Goal: Task Accomplishment & Management: Complete application form

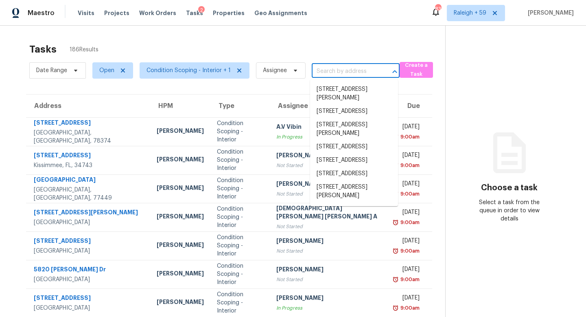
click at [331, 65] on input "text" at bounding box center [344, 71] width 65 height 13
paste input "1830 Butterfly Ln, Charlotte, NC, 28269"
type input "1830 Butterfly Ln, Charlotte, NC, 28269"
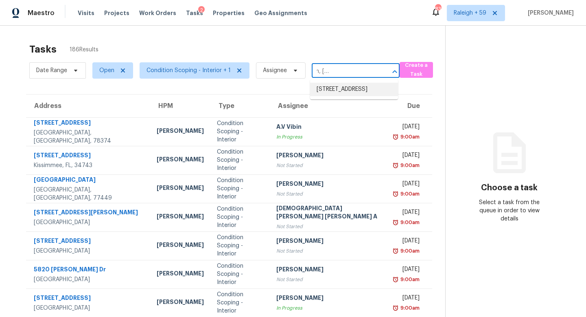
click at [346, 88] on li "1830 Butterfly Ln, Charlotte, NC 28269" at bounding box center [354, 89] width 88 height 13
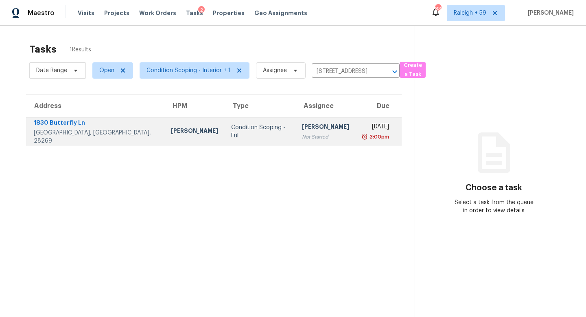
click at [302, 126] on div "[PERSON_NAME]" at bounding box center [325, 127] width 47 height 10
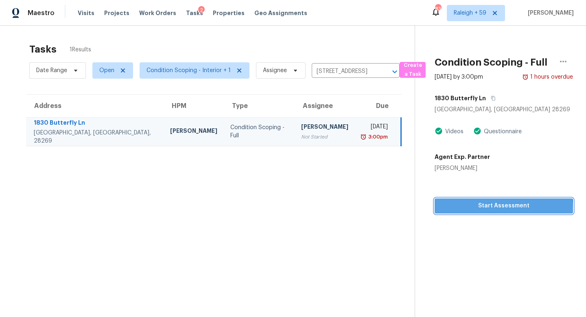
drag, startPoint x: 493, startPoint y: 208, endPoint x: 470, endPoint y: 201, distance: 24.7
click at [493, 208] on span "Start Assessment" at bounding box center [503, 206] width 125 height 10
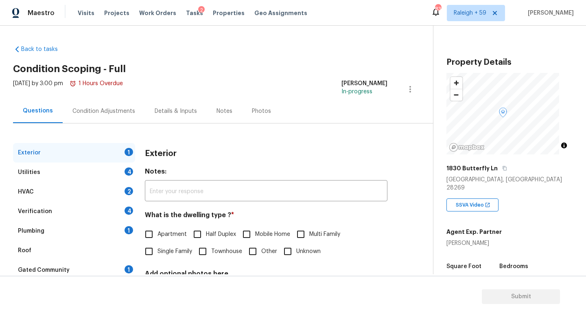
click at [171, 235] on span "Apartment" at bounding box center [171, 234] width 29 height 9
click at [157, 235] on input "Apartment" at bounding box center [148, 233] width 17 height 17
checkbox input "true"
click at [173, 118] on div "Details & Inputs" at bounding box center [176, 111] width 62 height 24
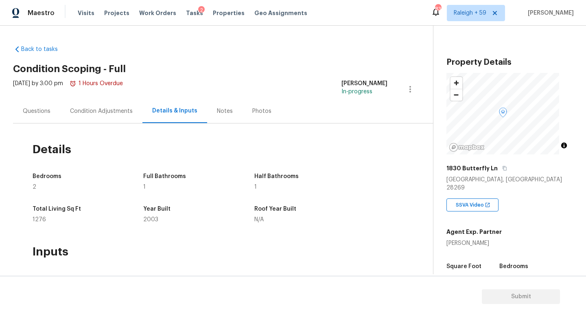
click at [20, 111] on div "Questions" at bounding box center [36, 111] width 47 height 24
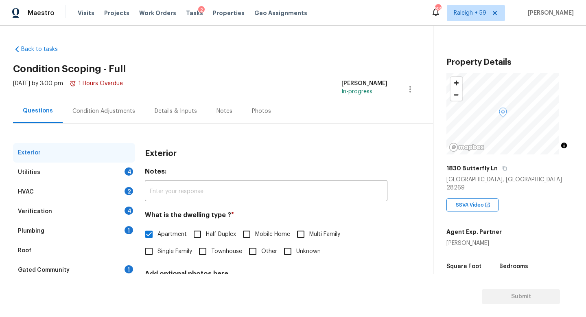
click at [165, 112] on div "Details & Inputs" at bounding box center [176, 111] width 42 height 8
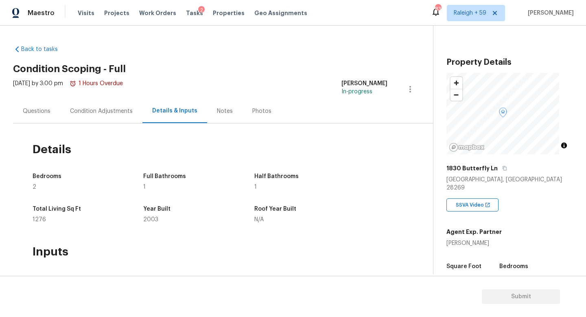
click at [38, 104] on div "Questions" at bounding box center [36, 111] width 47 height 24
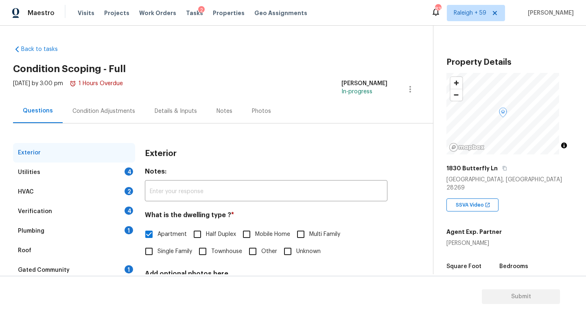
click at [109, 235] on div "Plumbing 1" at bounding box center [74, 231] width 122 height 20
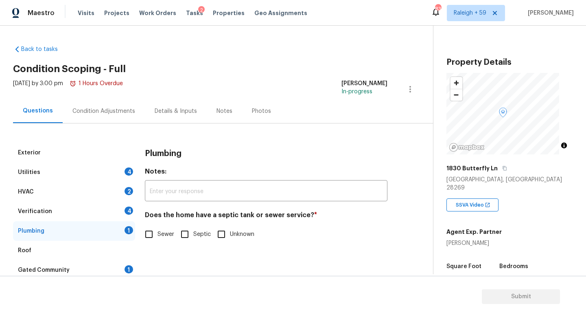
click at [157, 237] on span "Sewer" at bounding box center [165, 234] width 17 height 9
click at [157, 237] on input "Sewer" at bounding box center [148, 233] width 17 height 17
checkbox input "true"
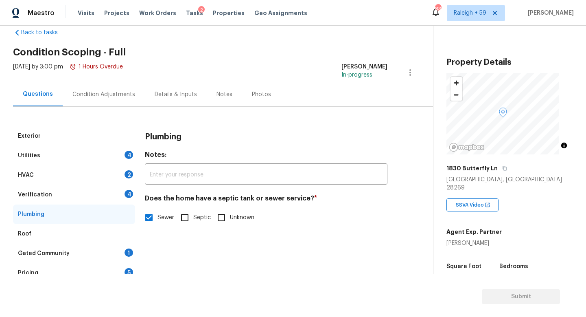
scroll to position [53, 0]
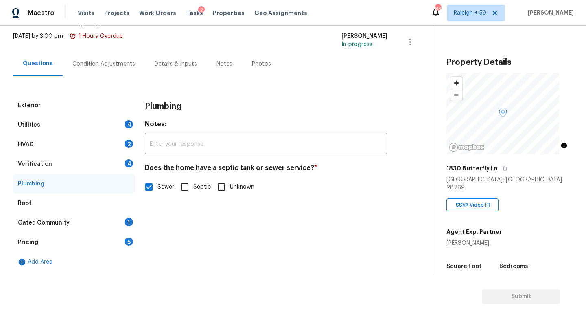
click at [107, 214] on div "Gated Community 1" at bounding box center [74, 223] width 122 height 20
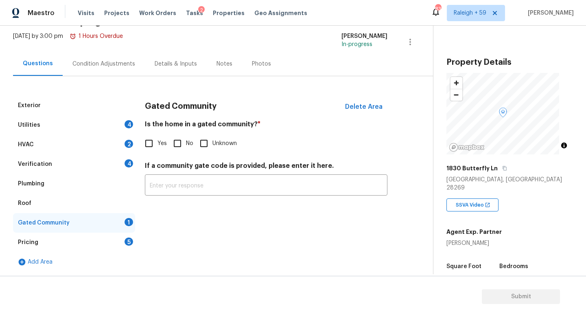
click at [184, 138] on input "No" at bounding box center [177, 143] width 17 height 17
checkbox input "true"
click at [96, 163] on div "Verification 4" at bounding box center [74, 164] width 122 height 20
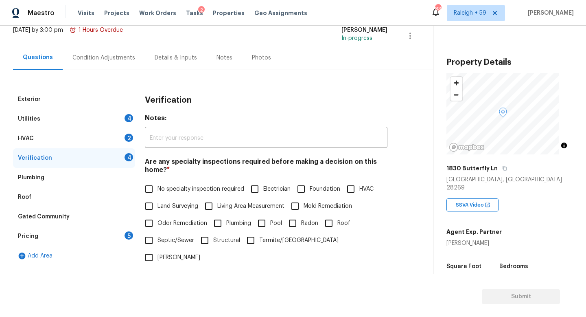
click at [167, 190] on span "No specialty inspection required" at bounding box center [200, 189] width 87 height 9
click at [157, 190] on input "No specialty inspection required" at bounding box center [148, 188] width 17 height 17
checkbox input "true"
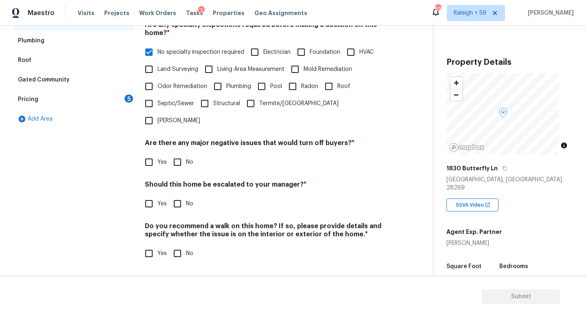
click at [182, 154] on input "No" at bounding box center [177, 161] width 17 height 17
checkbox input "true"
click at [179, 200] on input "No" at bounding box center [177, 203] width 17 height 17
checkbox input "true"
click at [181, 245] on input "No" at bounding box center [177, 253] width 17 height 17
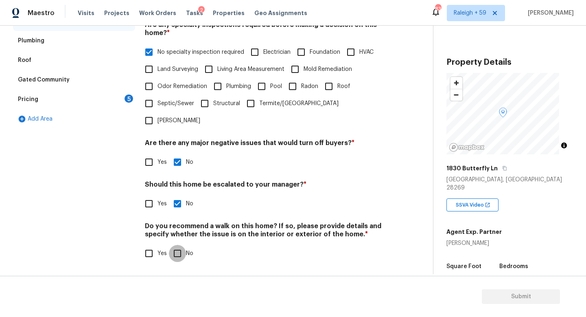
checkbox input "true"
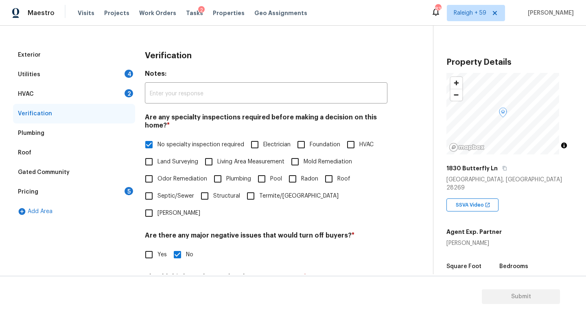
scroll to position [65, 0]
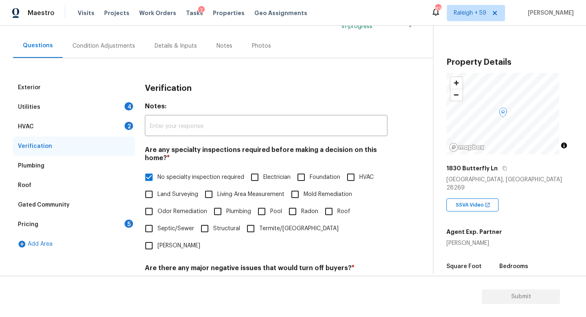
click at [109, 123] on div "HVAC 2" at bounding box center [74, 127] width 122 height 20
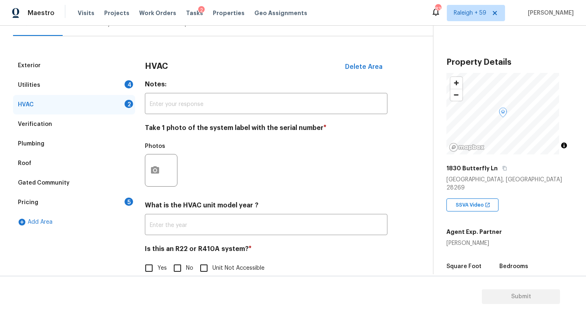
scroll to position [108, 0]
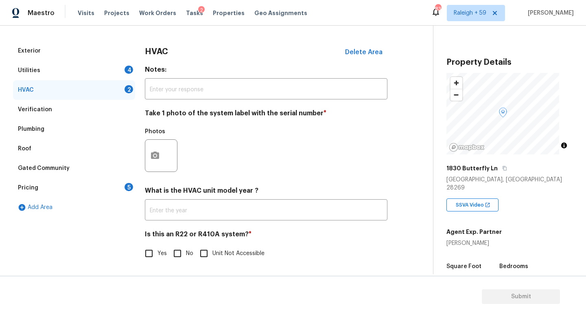
click at [97, 61] on div "Utilities 4" at bounding box center [74, 71] width 122 height 20
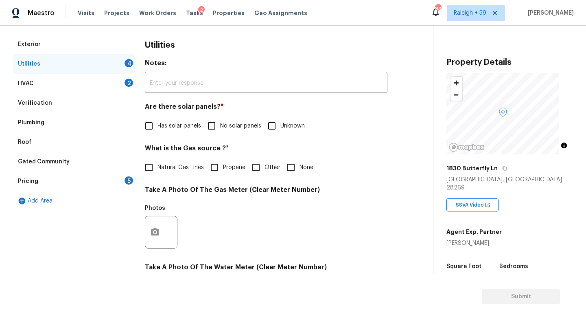
click at [240, 129] on span "No solar panels" at bounding box center [240, 126] width 41 height 9
click at [220, 129] on input "No solar panels" at bounding box center [211, 125] width 17 height 17
checkbox input "true"
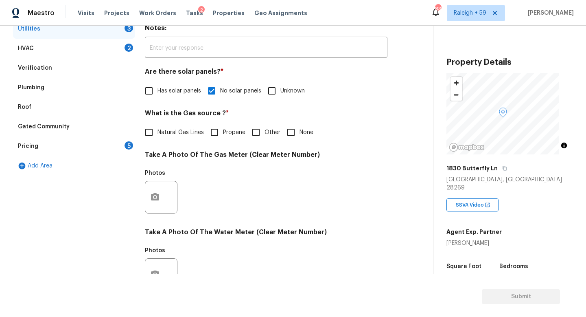
scroll to position [188, 0]
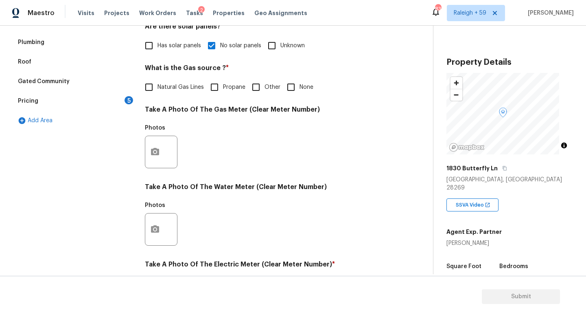
drag, startPoint x: 183, startPoint y: 89, endPoint x: 181, endPoint y: 94, distance: 5.5
click at [183, 89] on span "Natural Gas Lines" at bounding box center [180, 87] width 46 height 9
click at [157, 89] on input "Natural Gas Lines" at bounding box center [148, 87] width 17 height 17
checkbox input "true"
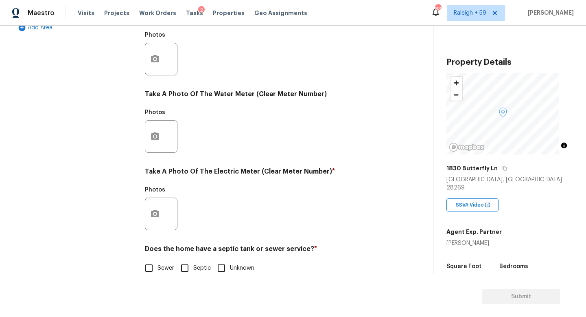
scroll to position [302, 0]
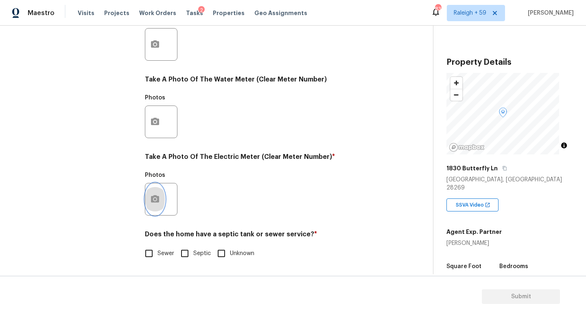
click at [157, 195] on icon "button" at bounding box center [155, 198] width 8 height 7
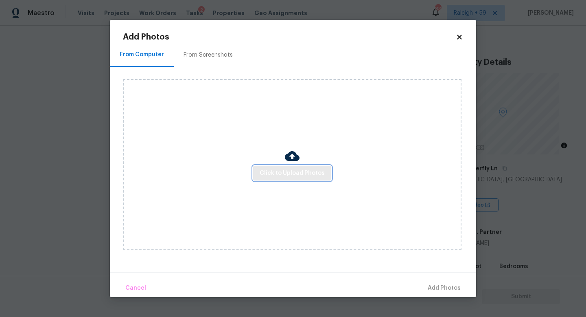
click at [272, 171] on span "Click to Upload Photos" at bounding box center [292, 173] width 65 height 10
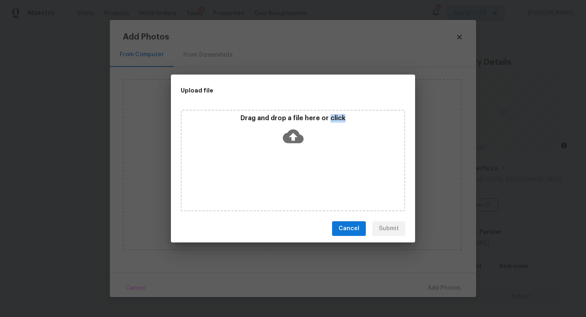
click at [272, 171] on div "Drag and drop a file here or click" at bounding box center [293, 160] width 225 height 102
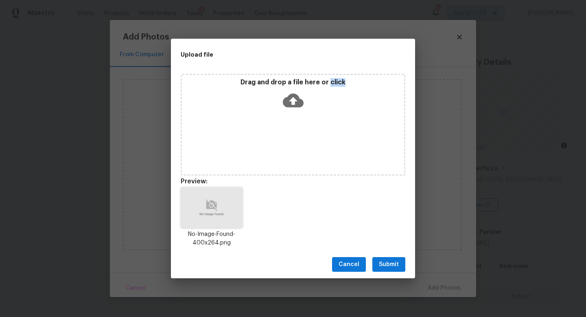
click at [393, 266] on span "Submit" at bounding box center [389, 264] width 20 height 10
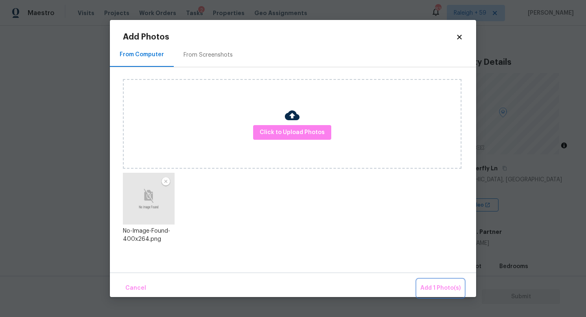
click at [445, 281] on button "Add 1 Photo(s)" at bounding box center [440, 287] width 47 height 17
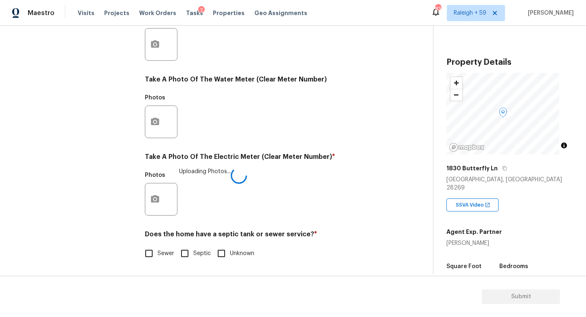
click at [167, 251] on span "Sewer" at bounding box center [165, 253] width 17 height 9
click at [157, 251] on input "Sewer" at bounding box center [148, 253] width 17 height 17
checkbox input "true"
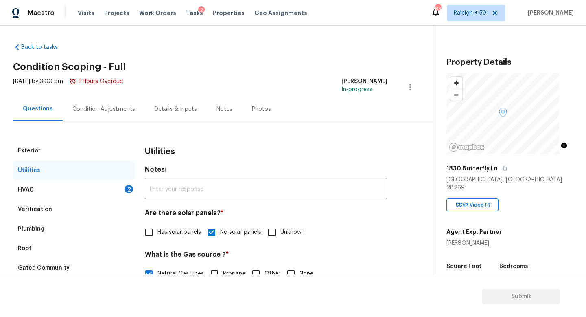
scroll to position [0, 0]
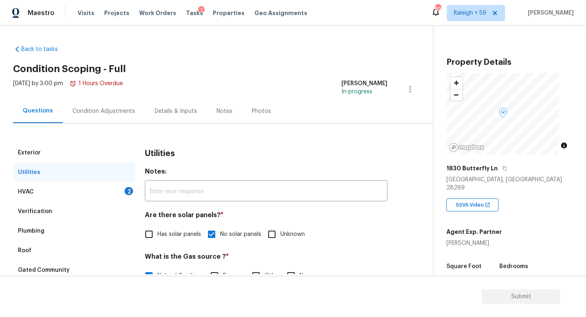
click at [117, 190] on div "HVAC 2" at bounding box center [74, 192] width 122 height 20
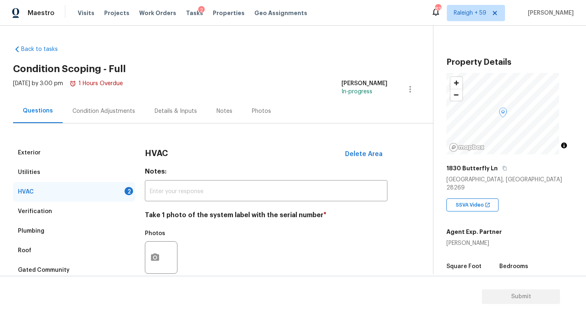
scroll to position [108, 0]
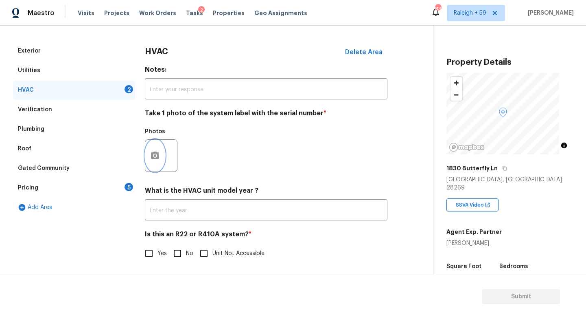
click at [162, 153] on button "button" at bounding box center [155, 156] width 20 height 32
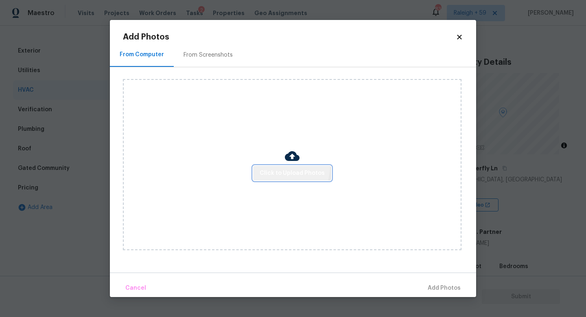
click at [275, 166] on button "Click to Upload Photos" at bounding box center [292, 173] width 78 height 15
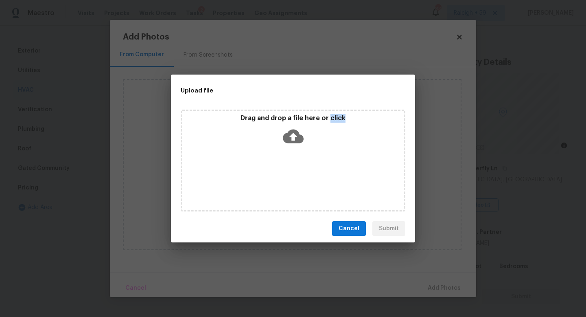
click at [275, 165] on div "Drag and drop a file here or click" at bounding box center [293, 160] width 225 height 102
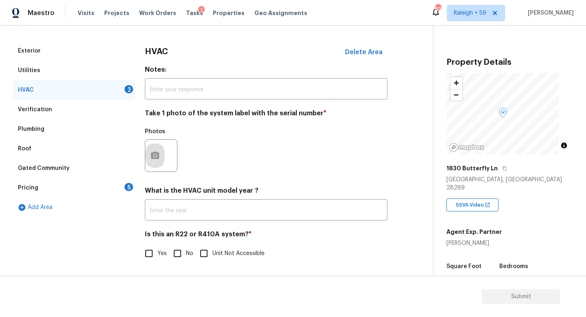
click at [110, 178] on div "Pricing 5" at bounding box center [74, 188] width 122 height 20
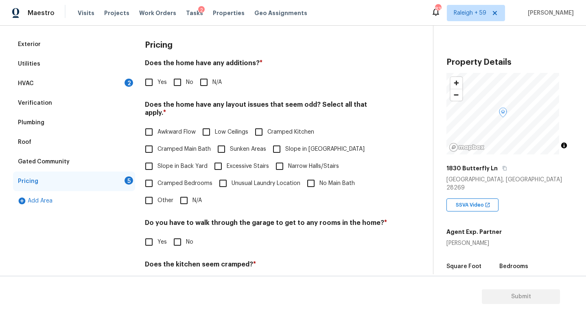
click at [183, 85] on input "No" at bounding box center [177, 82] width 17 height 17
checkbox input "true"
click at [191, 201] on input "N/A" at bounding box center [183, 200] width 17 height 17
checkbox input "true"
click at [184, 236] on input "No" at bounding box center [177, 242] width 17 height 17
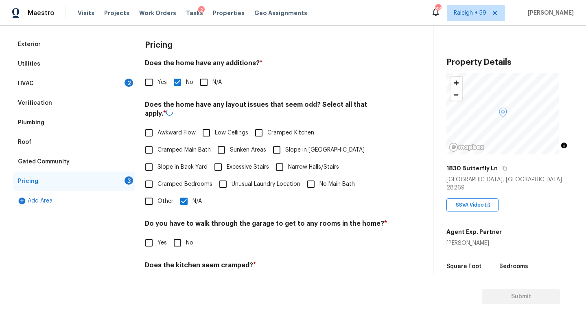
checkbox input "true"
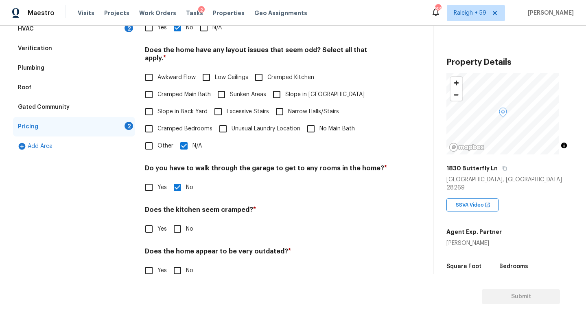
scroll to position [186, 0]
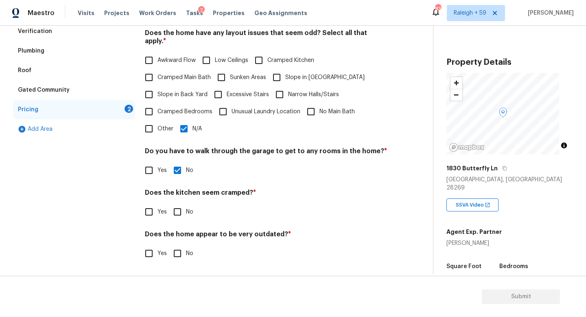
click at [188, 203] on label "No" at bounding box center [181, 211] width 24 height 17
click at [186, 203] on input "No" at bounding box center [177, 211] width 17 height 17
checkbox input "true"
click at [182, 246] on input "No" at bounding box center [177, 253] width 17 height 17
checkbox input "true"
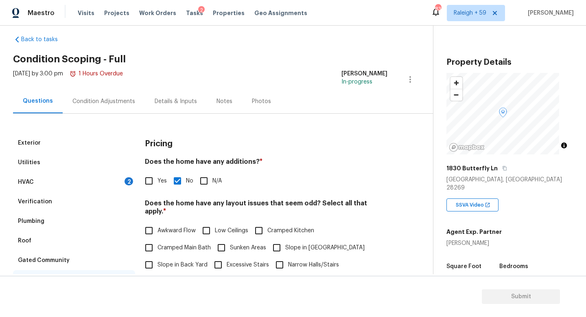
scroll to position [0, 0]
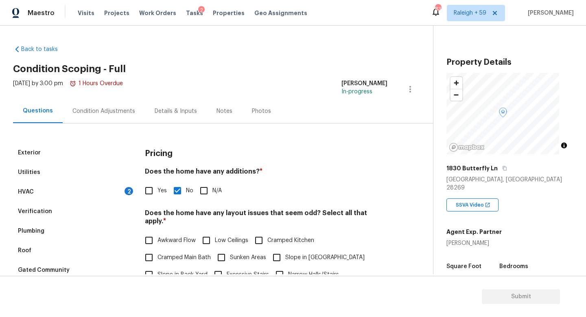
click at [118, 116] on div "Condition Adjustments" at bounding box center [104, 111] width 82 height 24
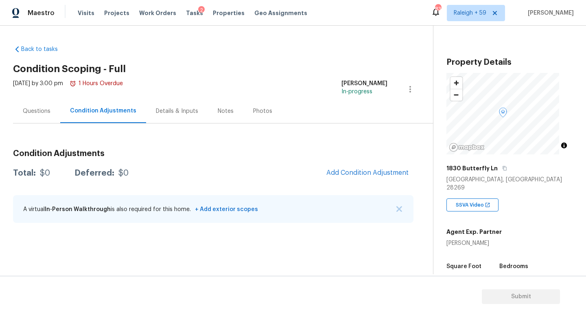
click at [174, 115] on div "Details & Inputs" at bounding box center [177, 111] width 62 height 24
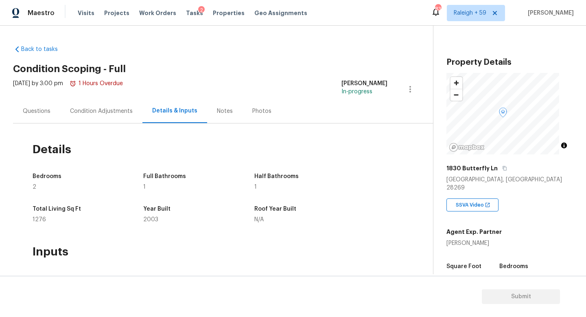
click at [115, 119] on div "Condition Adjustments" at bounding box center [101, 111] width 82 height 24
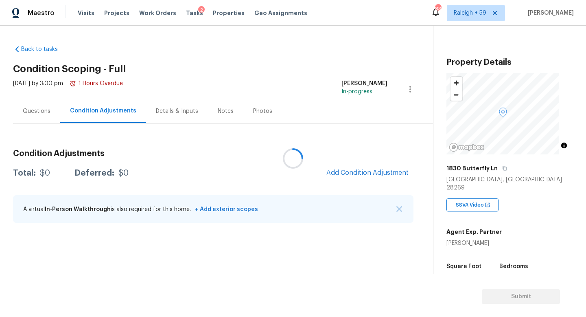
click at [58, 118] on div at bounding box center [293, 158] width 586 height 317
click at [33, 114] on div "Questions" at bounding box center [37, 111] width 28 height 8
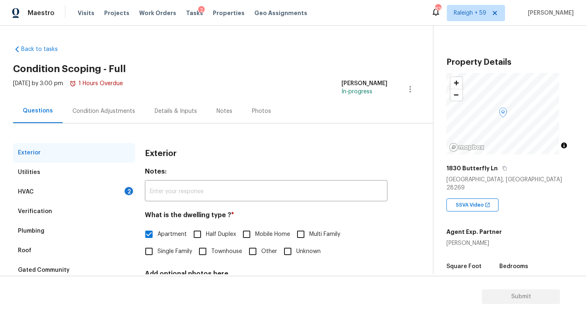
click at [102, 116] on div "Condition Adjustments" at bounding box center [104, 111] width 82 height 24
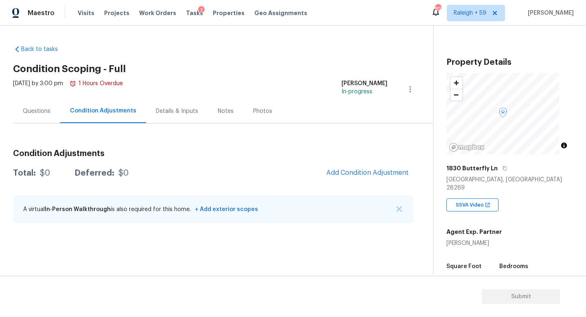
click at [46, 103] on div "Questions" at bounding box center [36, 111] width 47 height 24
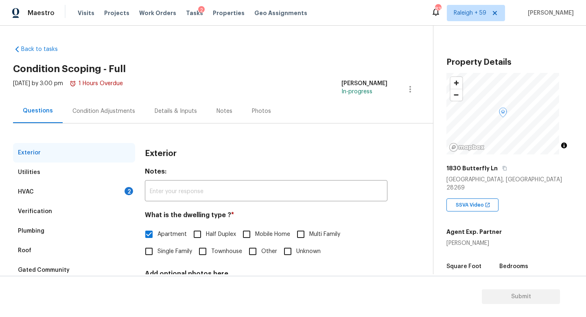
click at [102, 190] on div "HVAC 2" at bounding box center [74, 192] width 122 height 20
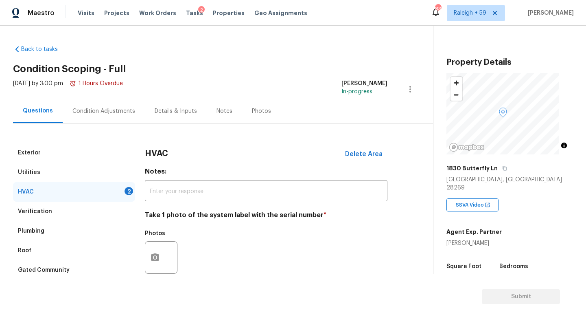
scroll to position [76, 0]
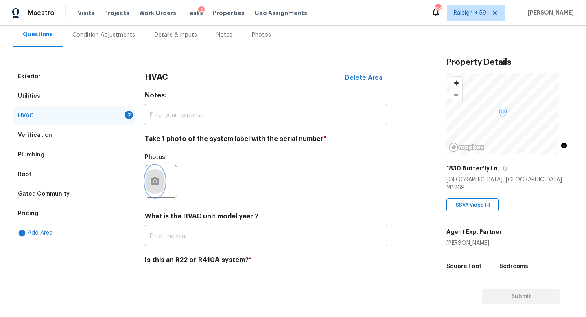
click at [153, 181] on icon "button" at bounding box center [155, 180] width 8 height 7
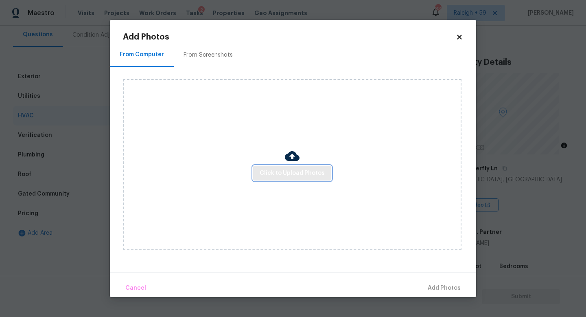
click at [293, 175] on span "Click to Upload Photos" at bounding box center [292, 173] width 65 height 10
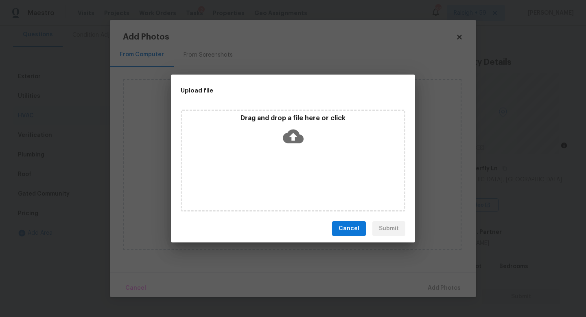
click at [293, 175] on div "Drag and drop a file here or click" at bounding box center [293, 160] width 225 height 102
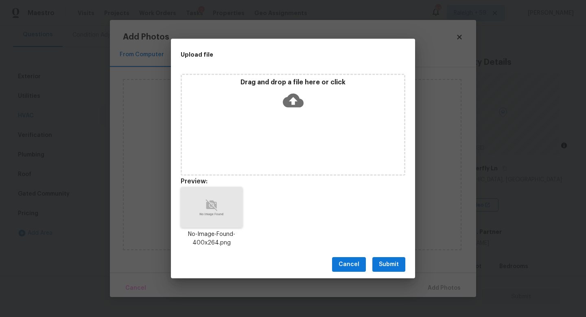
click at [396, 263] on span "Submit" at bounding box center [389, 264] width 20 height 10
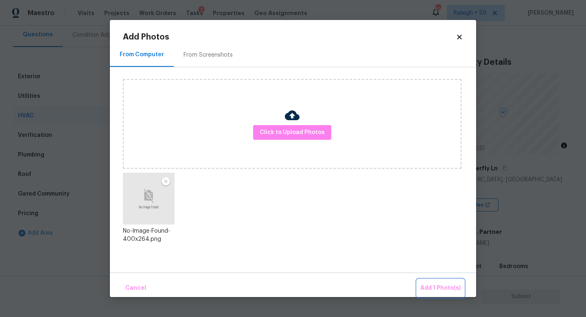
drag, startPoint x: 438, startPoint y: 288, endPoint x: 426, endPoint y: 287, distance: 11.5
click at [438, 288] on span "Add 1 Photo(s)" at bounding box center [440, 288] width 40 height 10
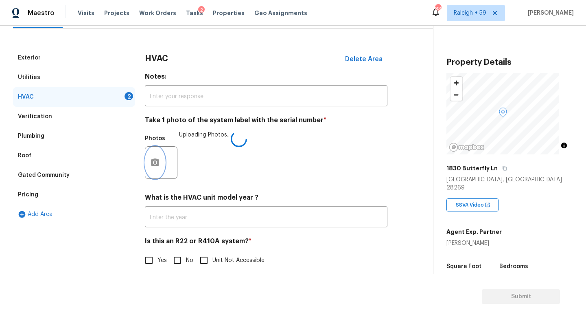
scroll to position [108, 0]
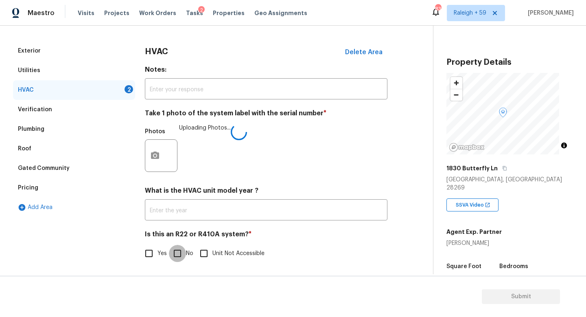
click at [180, 249] on input "No" at bounding box center [177, 253] width 17 height 17
checkbox input "true"
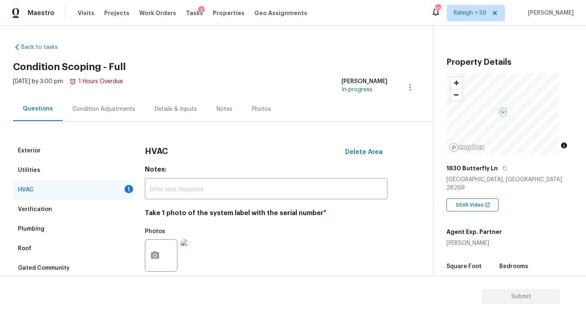
scroll to position [0, 0]
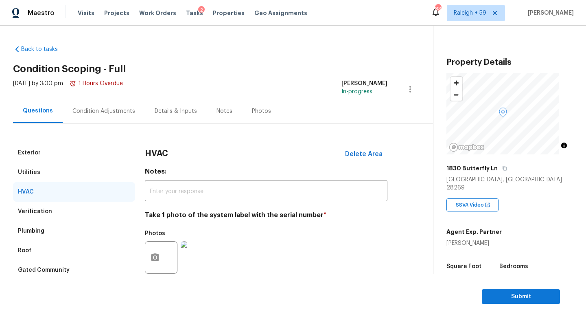
click at [116, 104] on div "Condition Adjustments" at bounding box center [104, 111] width 82 height 24
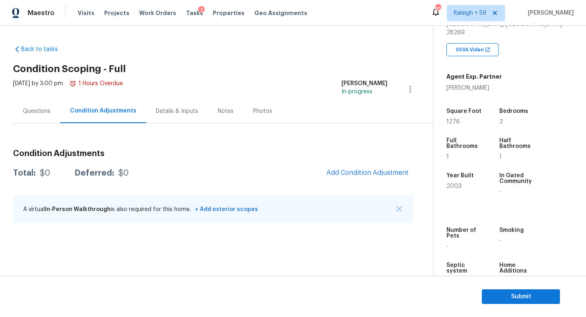
scroll to position [171, 0]
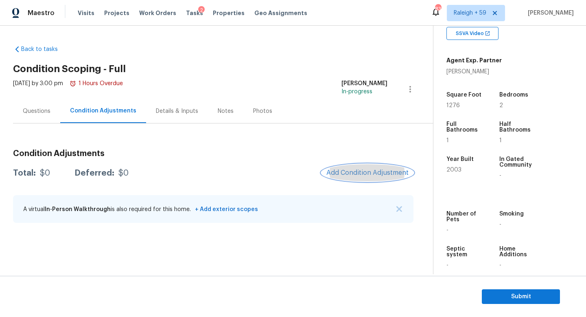
click at [337, 169] on span "Add Condition Adjustment" at bounding box center [367, 172] width 82 height 7
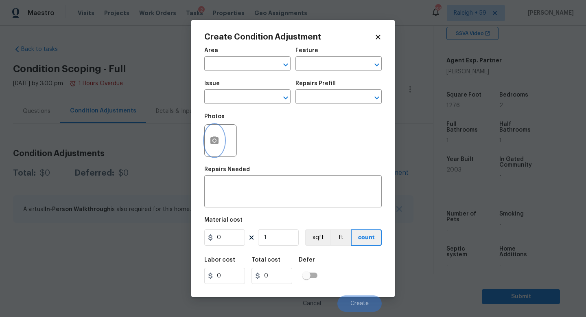
click at [217, 135] on button "button" at bounding box center [215, 141] width 20 height 32
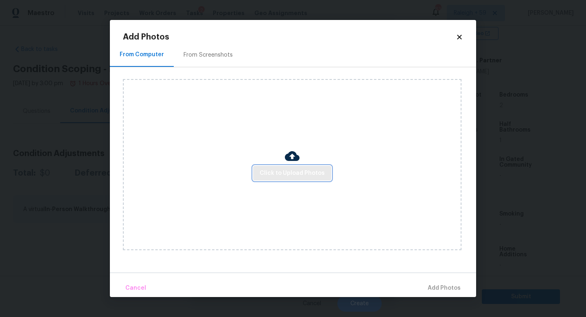
click at [298, 167] on button "Click to Upload Photos" at bounding box center [292, 173] width 78 height 15
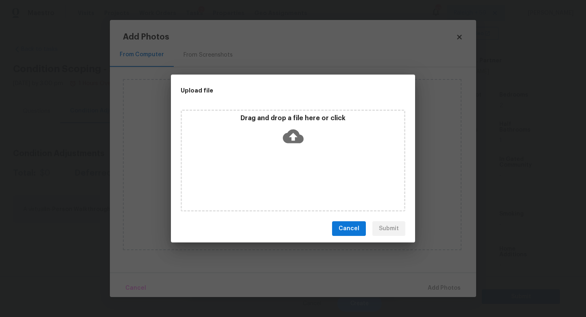
click at [298, 167] on div "Drag and drop a file here or click" at bounding box center [293, 160] width 225 height 102
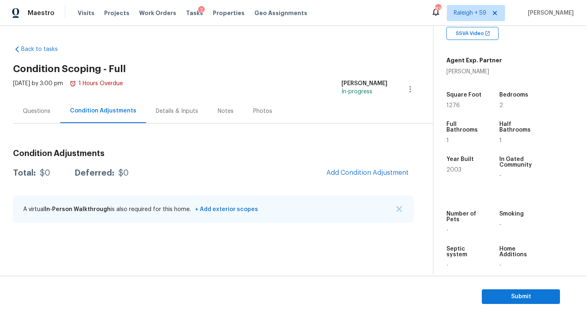
click at [349, 163] on div "Condition Adjustments Total: $0 Deferred: $0 Add Condition Adjustment A virtual…" at bounding box center [213, 186] width 400 height 87
click at [348, 168] on button "Add Condition Adjustment" at bounding box center [367, 172] width 92 height 17
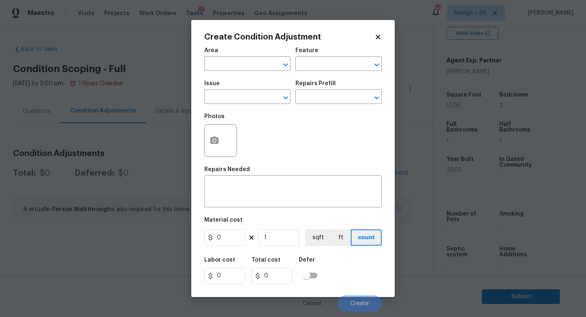
click at [225, 138] on div at bounding box center [220, 140] width 33 height 33
click at [209, 138] on button "button" at bounding box center [215, 141] width 20 height 32
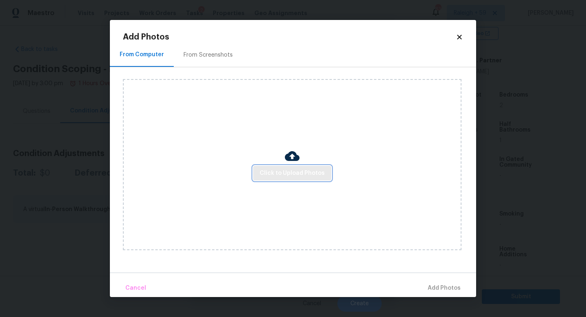
click at [287, 166] on button "Click to Upload Photos" at bounding box center [292, 173] width 78 height 15
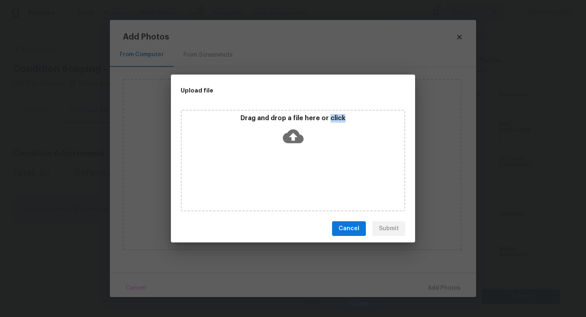
click at [287, 166] on div "Drag and drop a file here or click" at bounding box center [293, 160] width 225 height 102
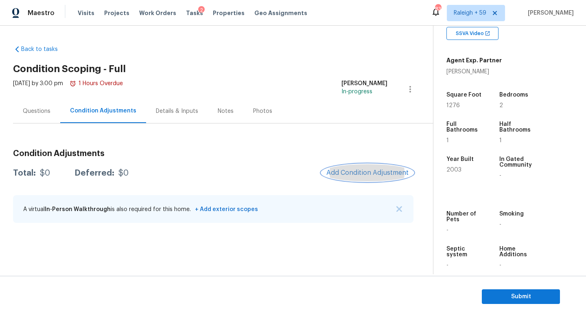
click at [346, 169] on span "Add Condition Adjustment" at bounding box center [367, 172] width 82 height 7
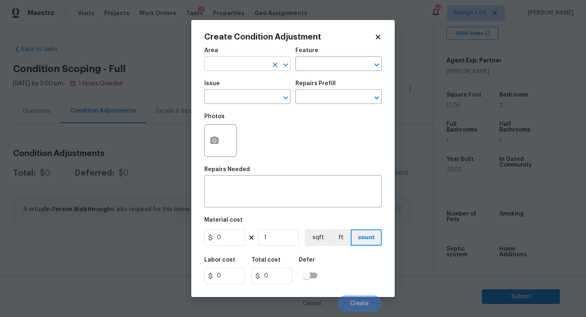
click at [248, 67] on input "text" at bounding box center [235, 64] width 63 height 13
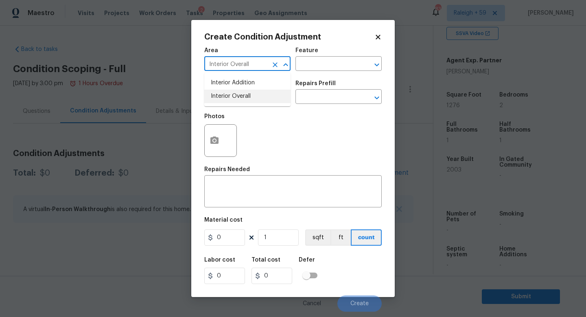
type input "Interior Overall"
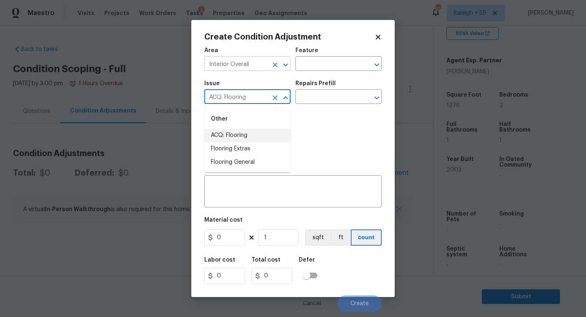
type input "ACQ: Flooring"
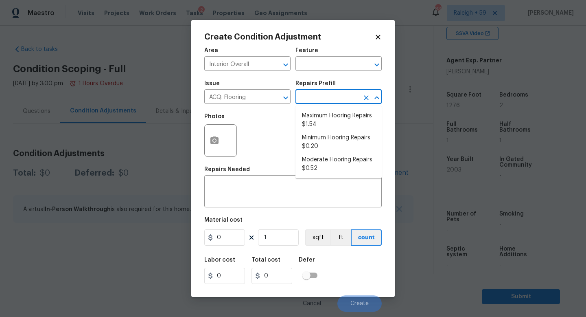
click at [192, 156] on div "Create Condition Adjustment Area Interior Overall ​ Feature ​ Issue ACQ: Floori…" at bounding box center [292, 158] width 203 height 277
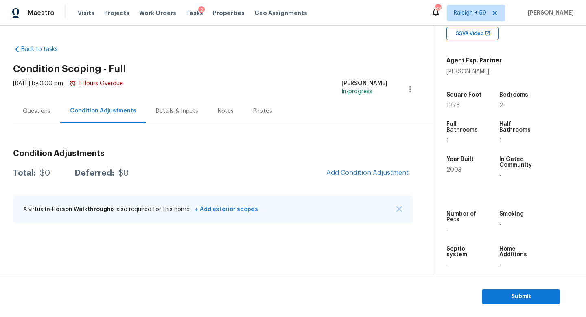
click at [166, 120] on body "Maestro Visits Projects Work Orders Tasks 2 Properties Geo Assignments 831 Rale…" at bounding box center [293, 158] width 586 height 317
click at [177, 110] on div "Details & Inputs" at bounding box center [177, 111] width 42 height 8
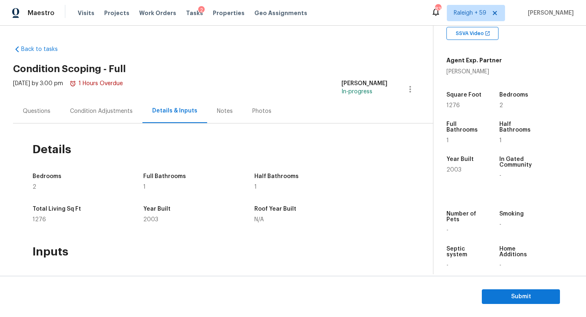
click at [90, 105] on div "Condition Adjustments" at bounding box center [101, 111] width 82 height 24
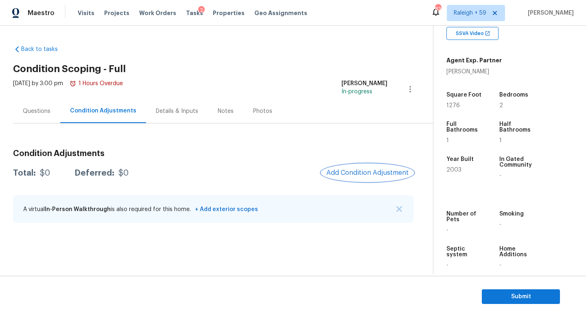
click at [368, 178] on button "Add Condition Adjustment" at bounding box center [367, 172] width 92 height 17
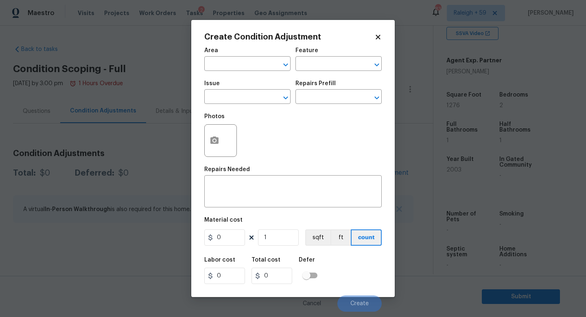
click at [251, 71] on span "Area ​" at bounding box center [247, 59] width 86 height 33
click at [251, 68] on input "text" at bounding box center [235, 64] width 63 height 13
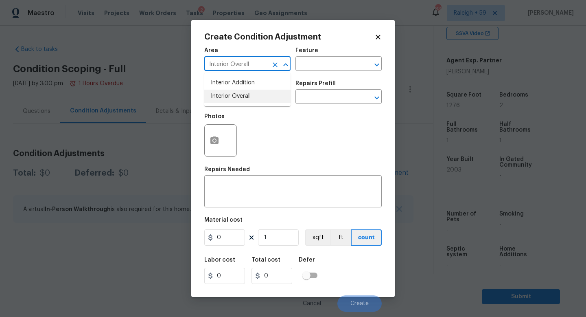
type input "Interior Overall"
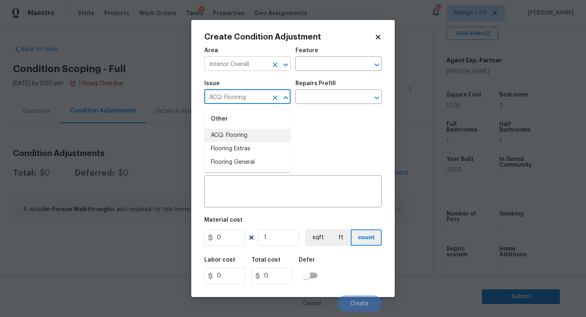
type input "ACQ: Flooring"
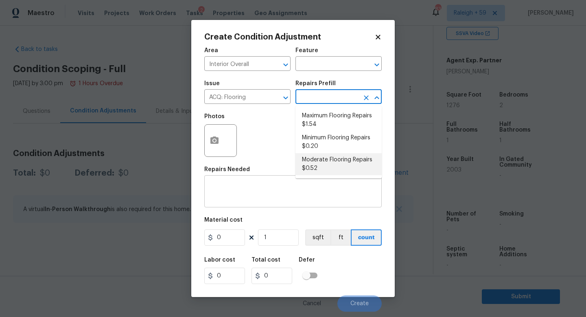
drag, startPoint x: 323, startPoint y: 162, endPoint x: 291, endPoint y: 193, distance: 44.9
click at [323, 162] on li "Moderate Flooring Repairs $0.52" at bounding box center [338, 164] width 86 height 22
type input "Acquisition"
type textarea "Acquisition Scope: Moderate flooring repairs"
type input "0.52"
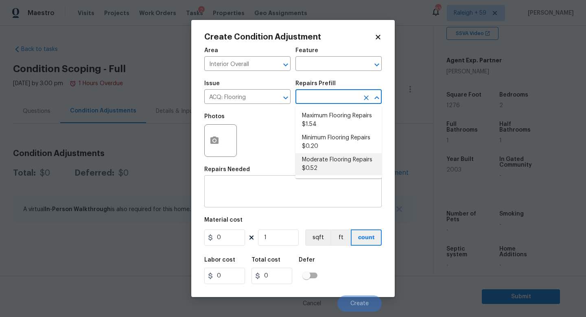
type input "0.52"
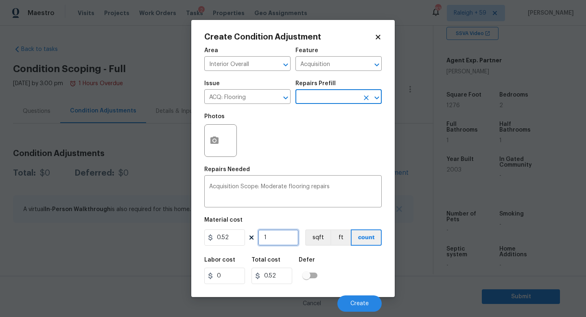
click at [272, 234] on input "1" at bounding box center [278, 237] width 41 height 16
type input "12"
type input "6.24"
type input "127"
type input "66.04"
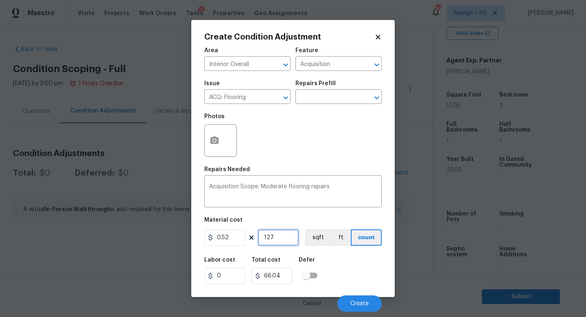
type input "1276"
type input "663.52"
type input "1276"
click at [216, 144] on icon "button" at bounding box center [214, 139] width 8 height 7
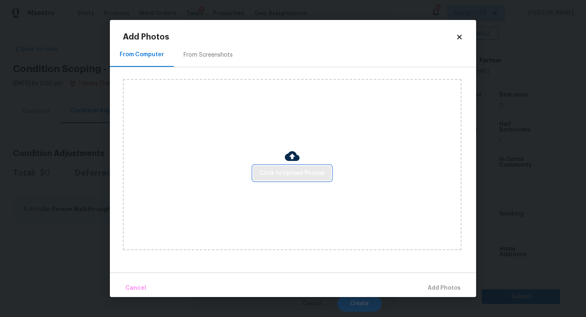
click at [273, 177] on span "Click to Upload Photos" at bounding box center [292, 173] width 65 height 10
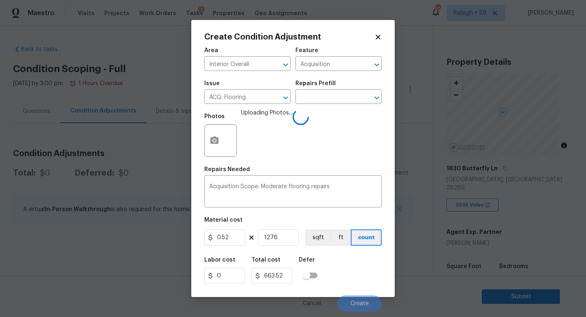
scroll to position [171, 0]
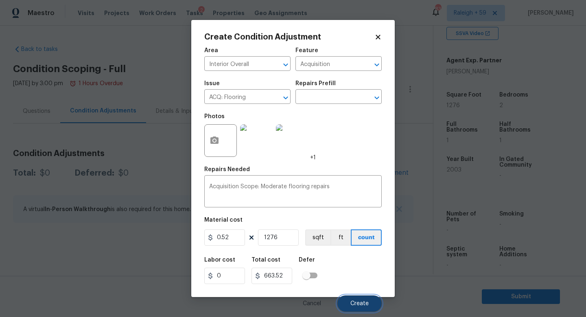
click at [367, 302] on span "Create" at bounding box center [359, 303] width 18 height 6
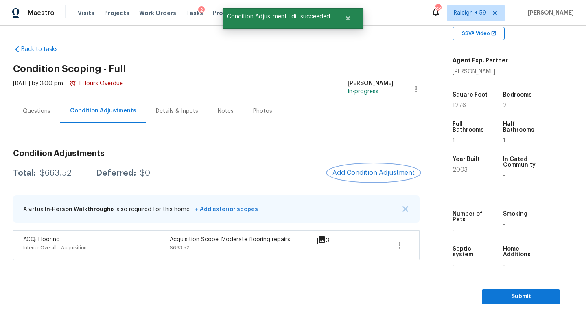
click at [373, 169] on span "Add Condition Adjustment" at bounding box center [373, 172] width 82 height 7
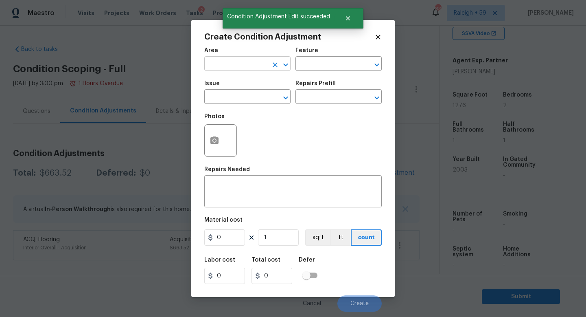
click at [235, 70] on input "text" at bounding box center [235, 64] width 63 height 13
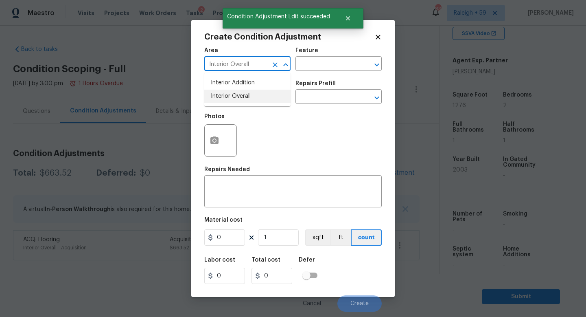
type input "Interior Overall"
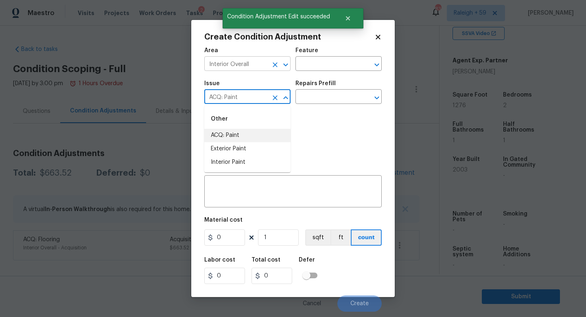
type input "ACQ: Paint"
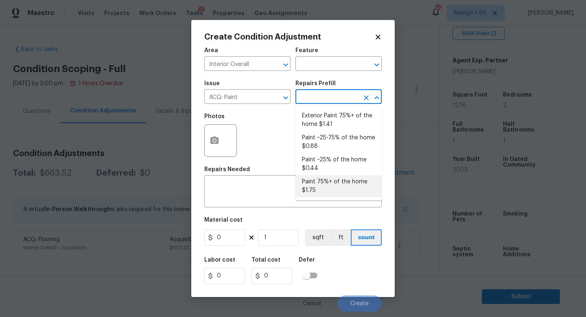
click at [333, 180] on li "Paint 75%+ of the home $1.75" at bounding box center [338, 186] width 86 height 22
type input "Acquisition"
type textarea "Acquisition Scope: 75%+ of the home will likely require interior paint"
type input "1.75"
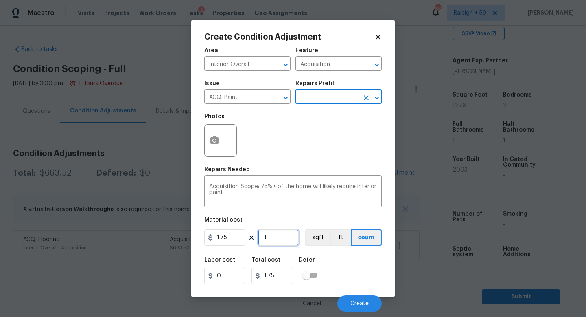
click at [277, 241] on input "1" at bounding box center [278, 237] width 41 height 16
type input "12"
type input "21"
type input "127"
type input "222.25"
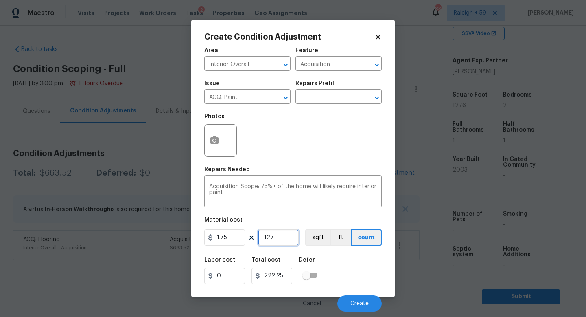
type input "1276"
type input "2233"
type input "1276"
click at [219, 139] on icon "button" at bounding box center [215, 141] width 10 height 10
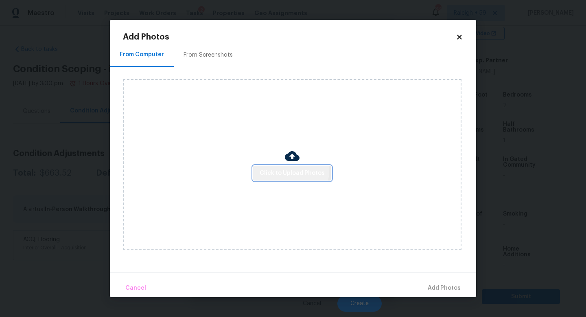
click at [279, 171] on span "Click to Upload Photos" at bounding box center [292, 173] width 65 height 10
